Goal: Task Accomplishment & Management: Manage account settings

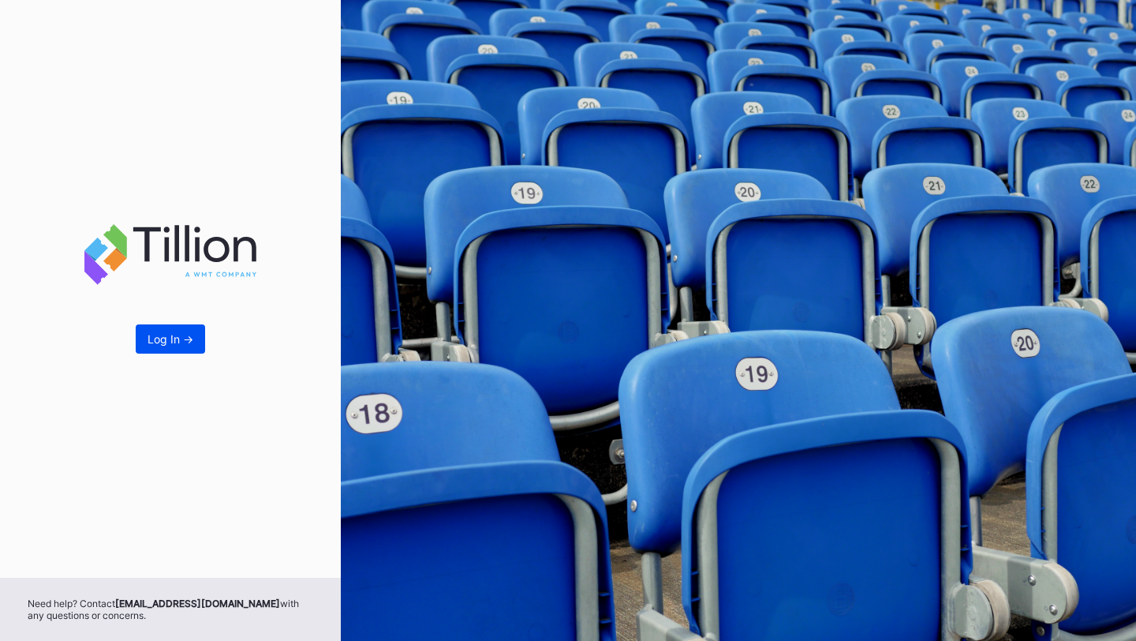
click at [148, 335] on div "Log In ->" at bounding box center [171, 338] width 46 height 13
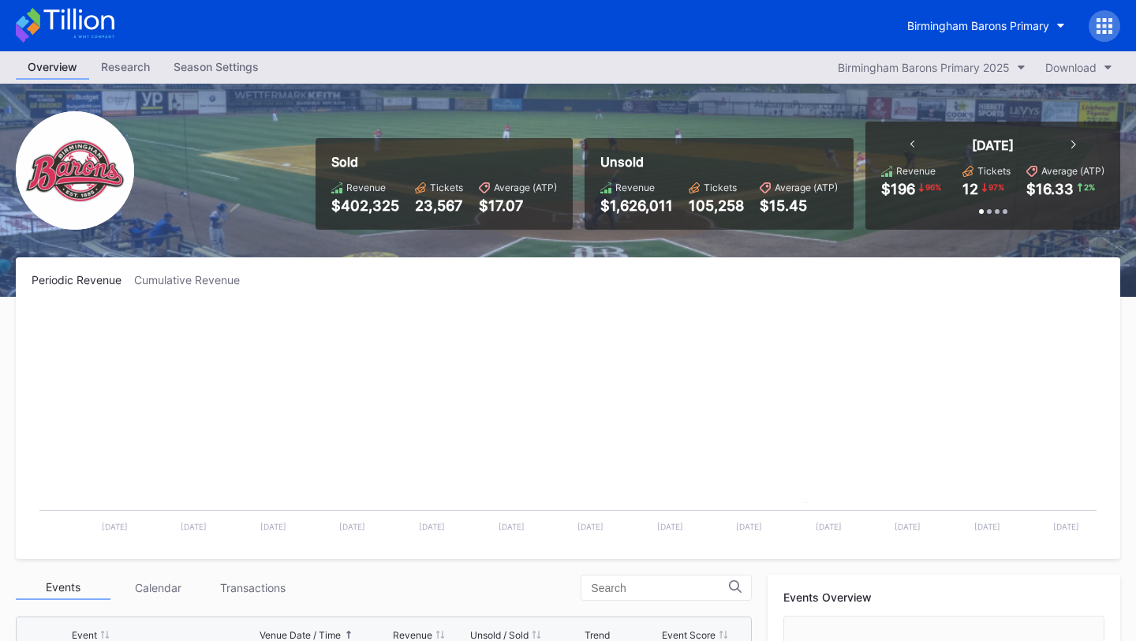
scroll to position [1334, 0]
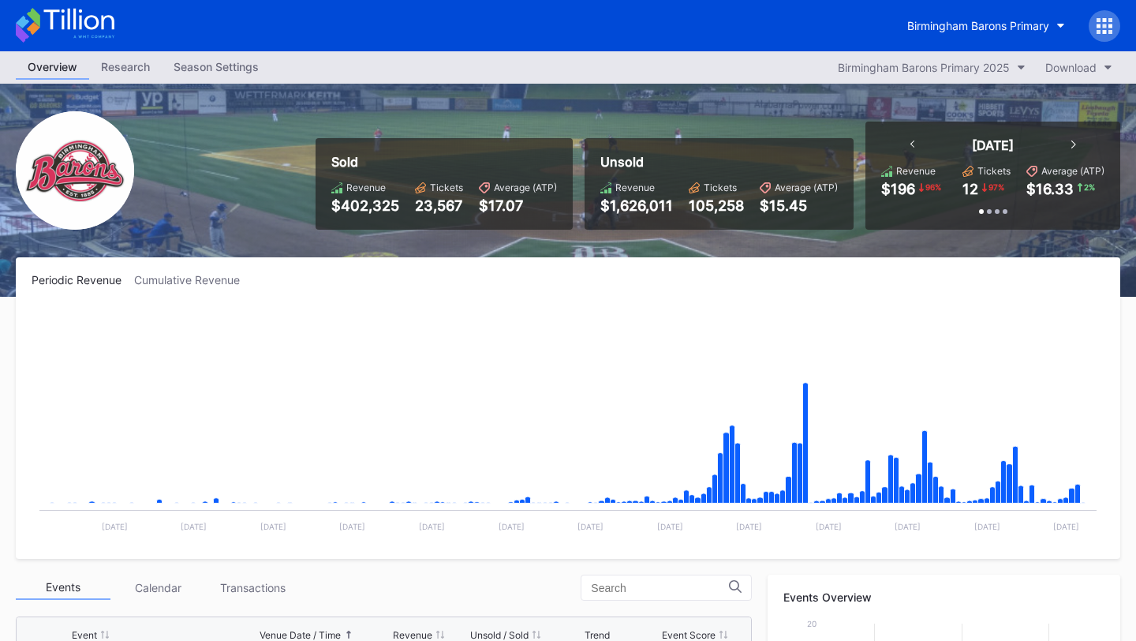
click at [1108, 18] on icon at bounding box center [1105, 26] width 16 height 16
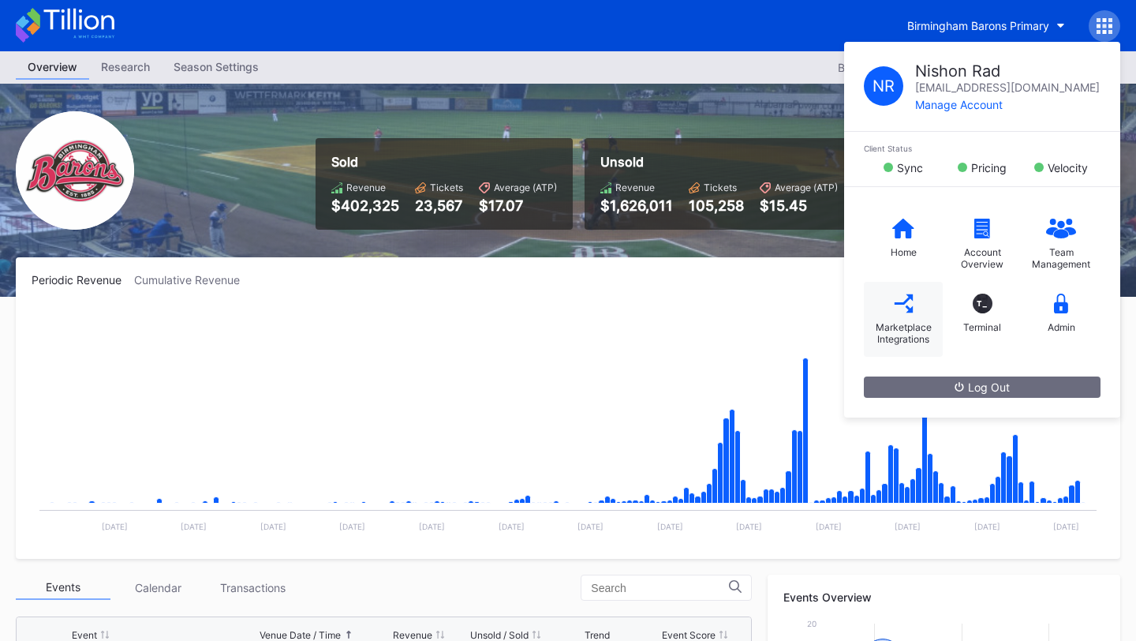
click at [919, 316] on div "Marketplace Integrations" at bounding box center [903, 319] width 79 height 75
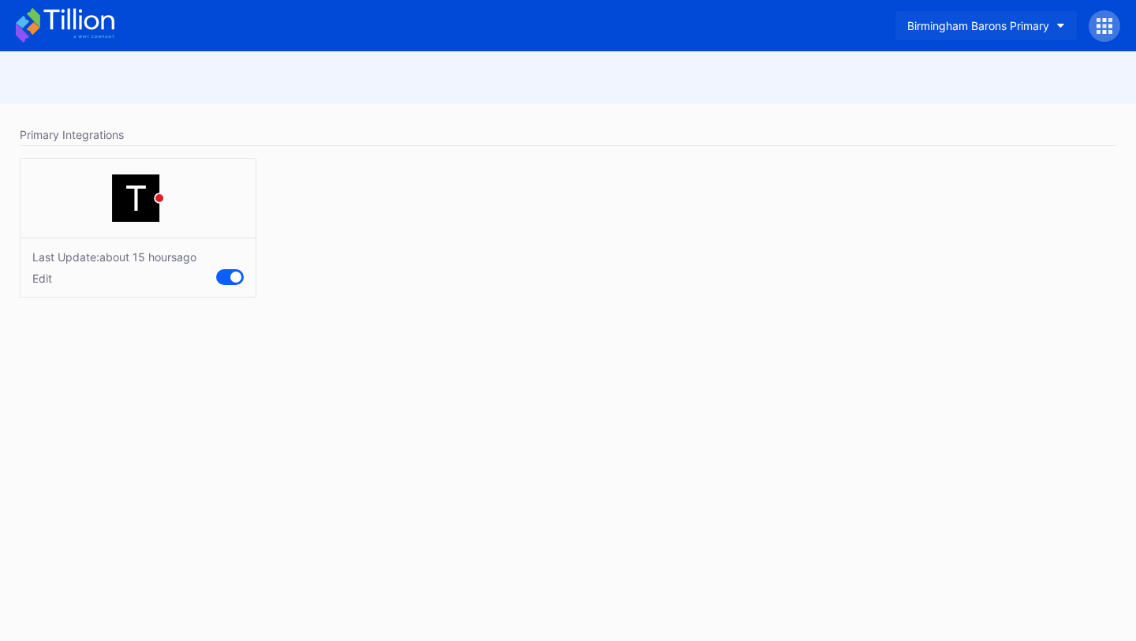
click at [1033, 26] on div "Birmingham Barons Primary" at bounding box center [978, 25] width 142 height 13
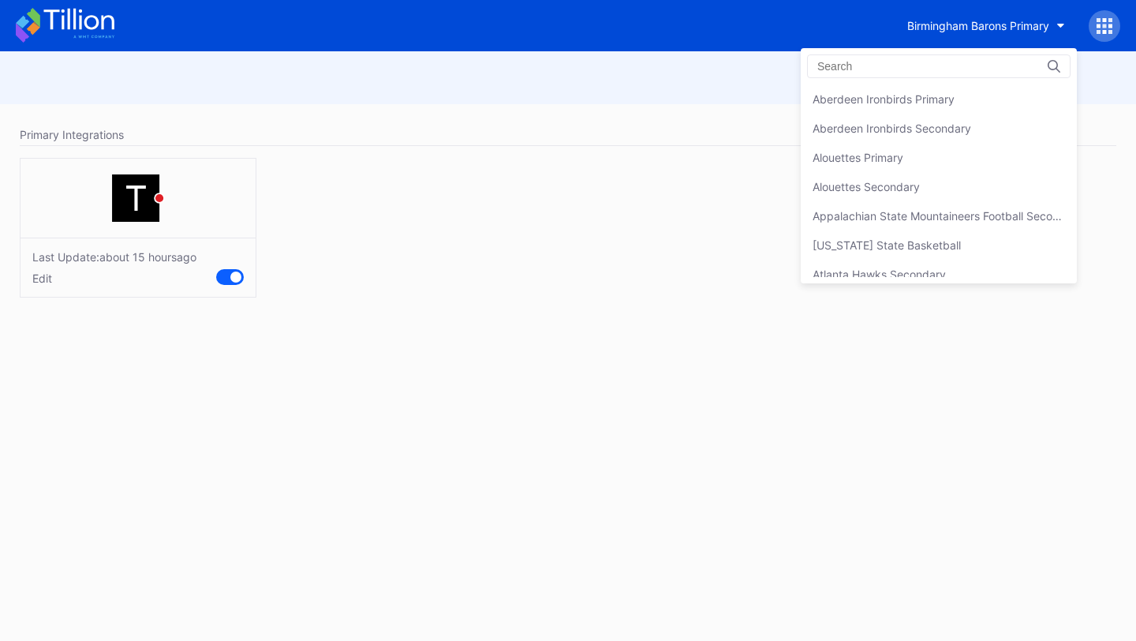
scroll to position [321, 0]
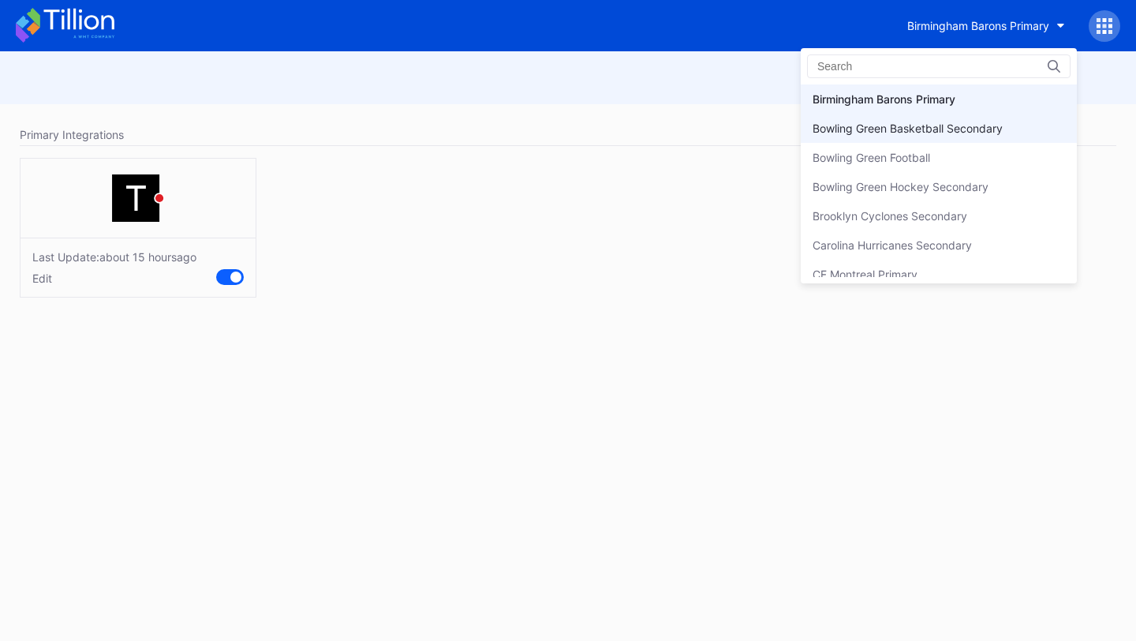
click at [937, 115] on div "Bowling Green Basketball Secondary" at bounding box center [939, 128] width 276 height 29
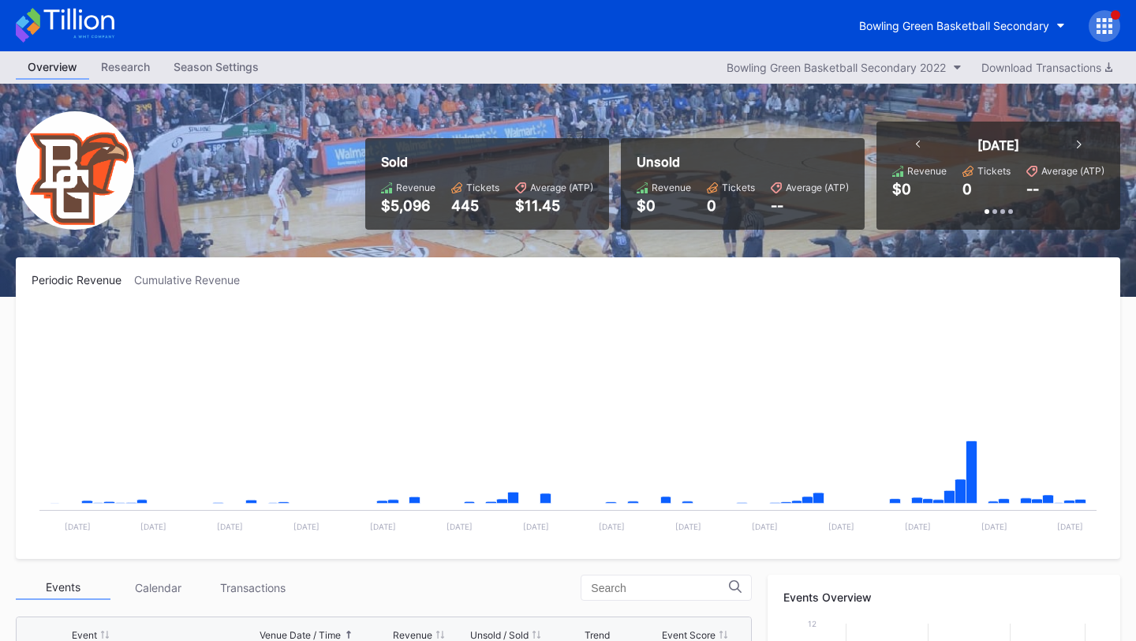
click at [1106, 24] on icon at bounding box center [1105, 26] width 4 height 4
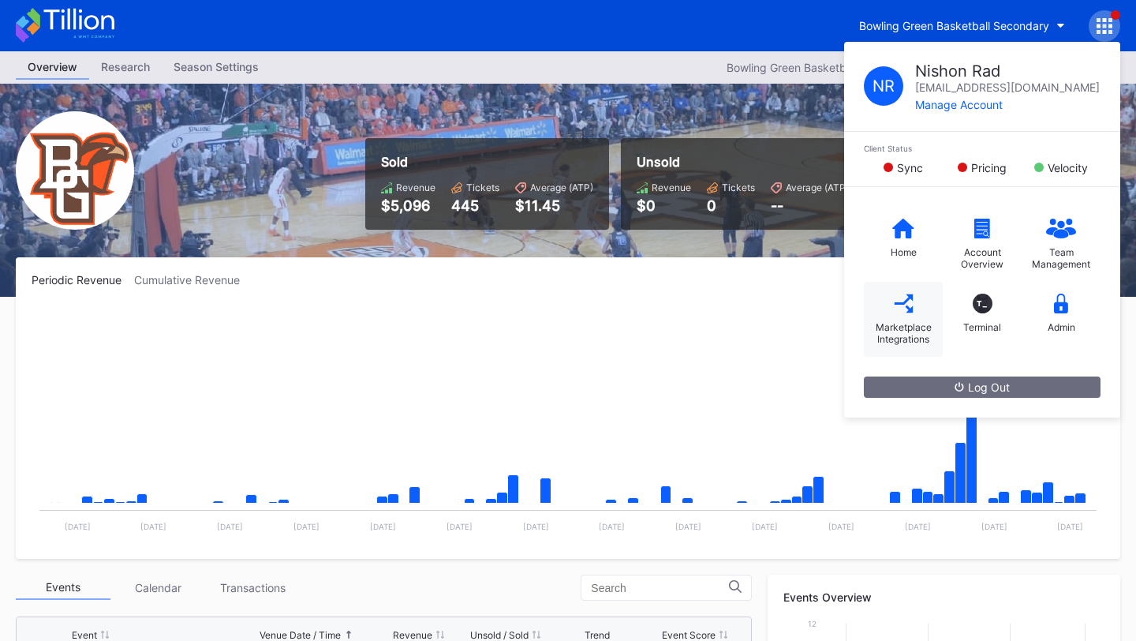
click at [897, 321] on div "Marketplace Integrations" at bounding box center [903, 333] width 63 height 24
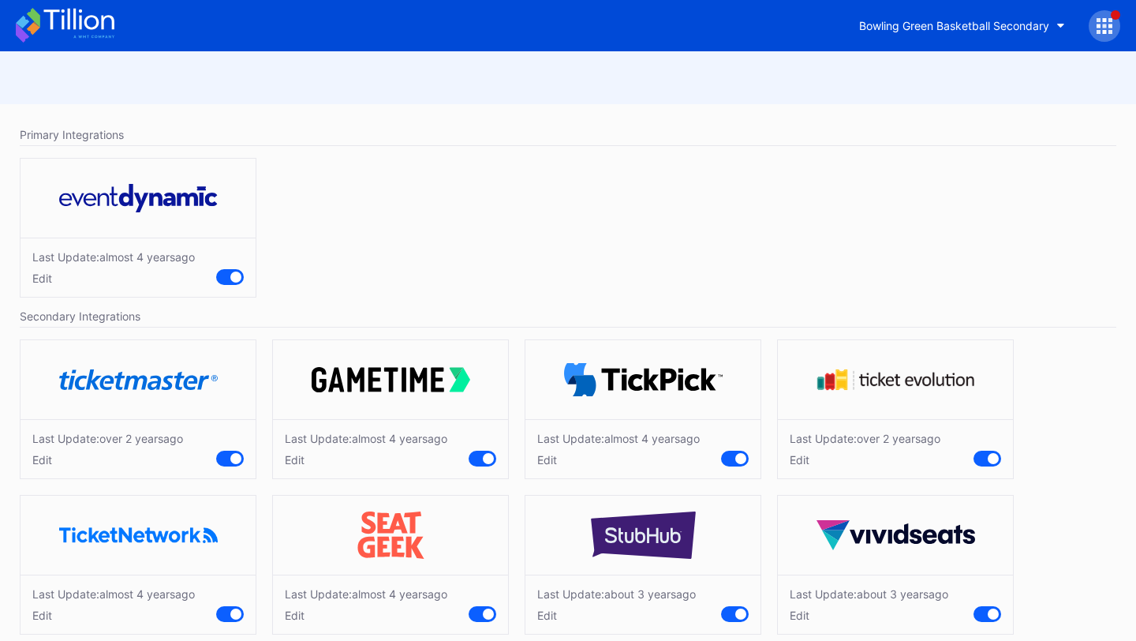
scroll to position [21, 0]
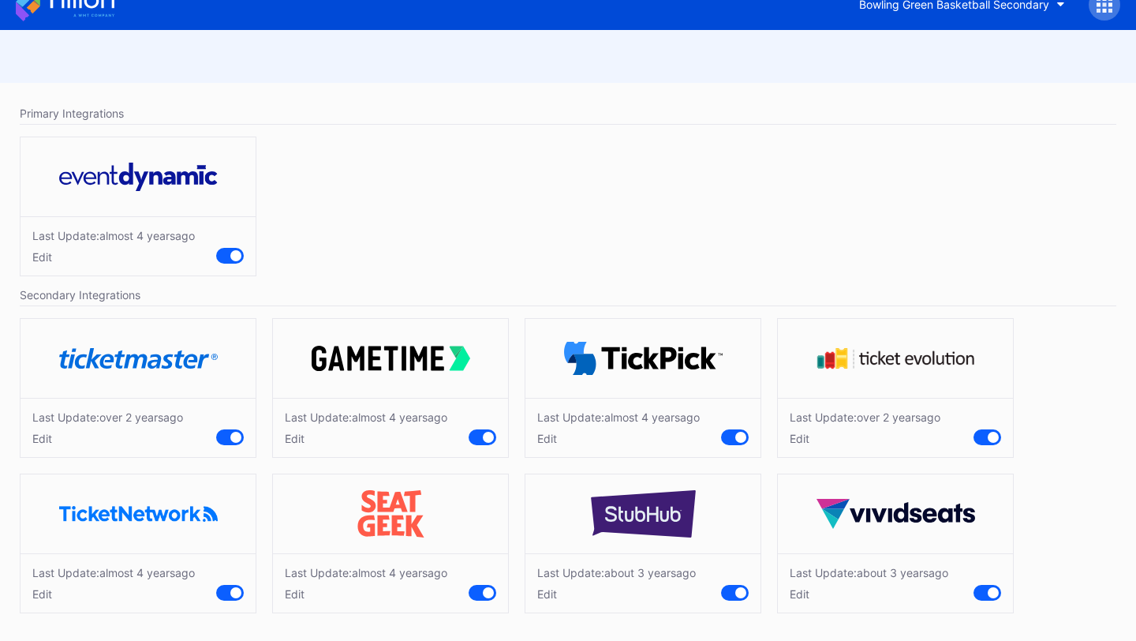
click at [806, 602] on div "Last Update: about [DATE] Edit" at bounding box center [895, 582] width 235 height 59
click at [801, 597] on div "Edit" at bounding box center [869, 593] width 159 height 13
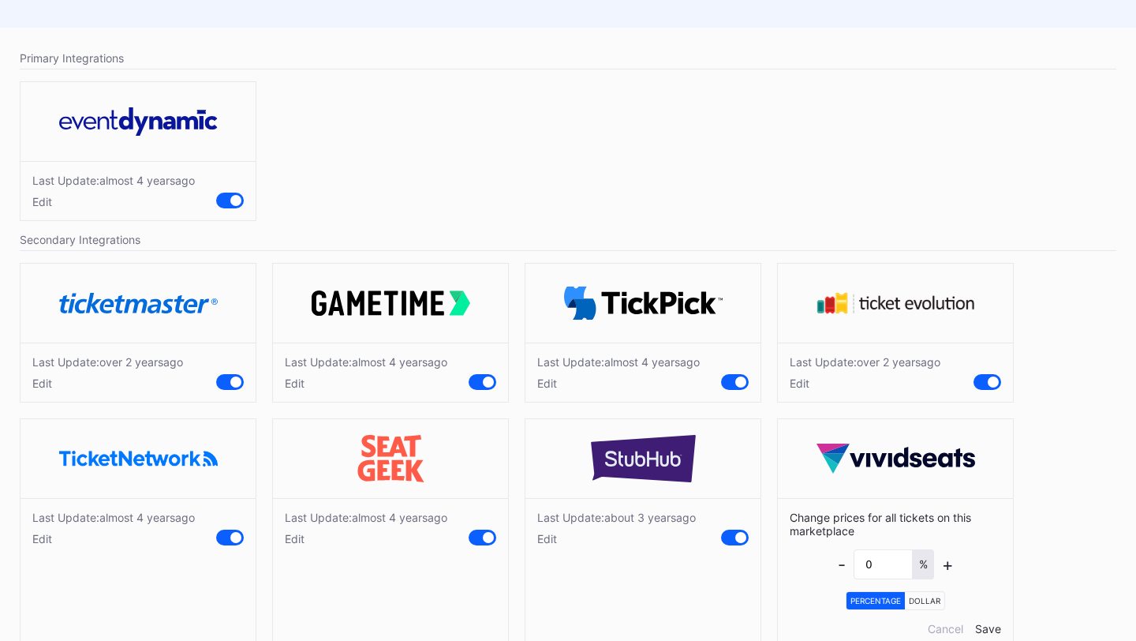
scroll to position [111, 0]
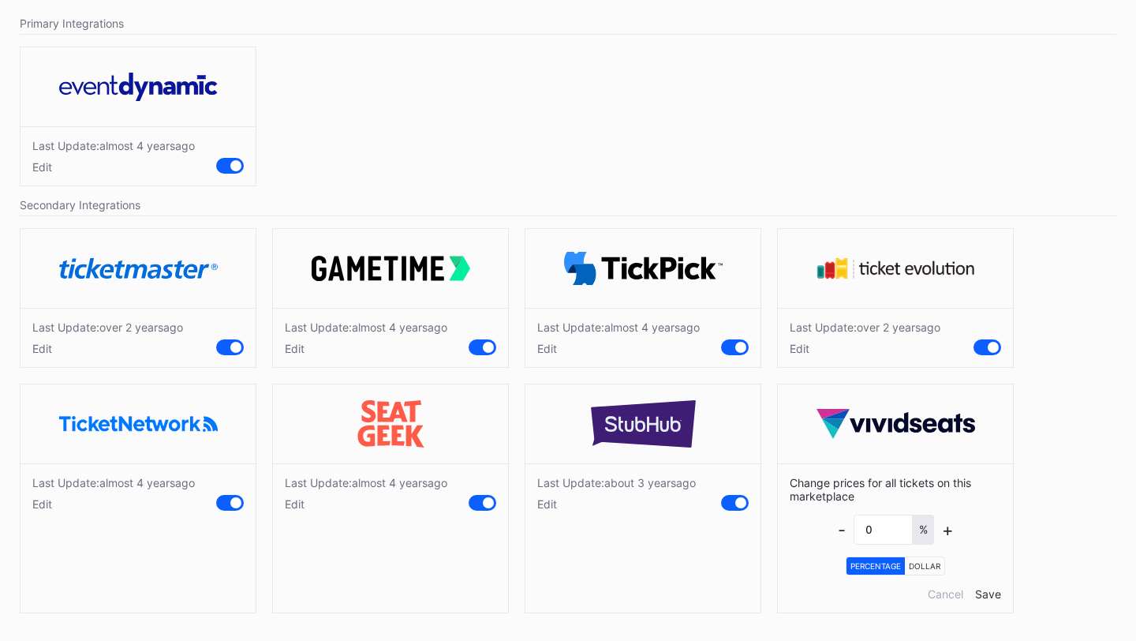
click at [930, 569] on div "Dollar" at bounding box center [924, 565] width 39 height 17
click at [871, 563] on div "Percentage" at bounding box center [876, 565] width 58 height 17
click at [940, 588] on div "Cancel" at bounding box center [946, 593] width 36 height 13
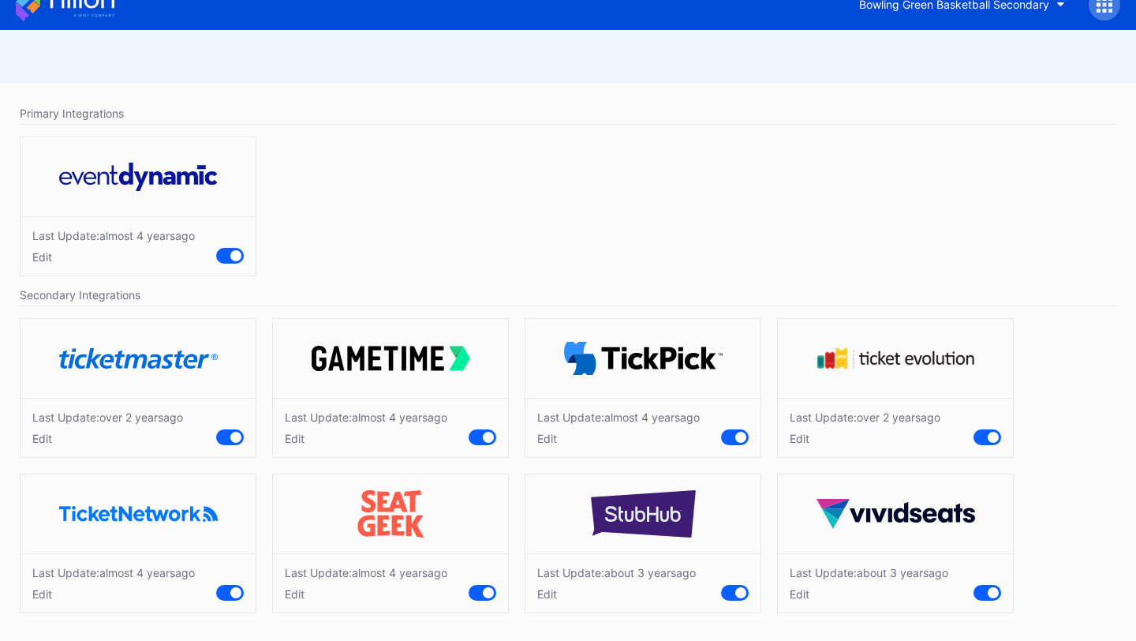
click at [73, 9] on icon at bounding box center [65, 4] width 99 height 35
